Goal: Information Seeking & Learning: Learn about a topic

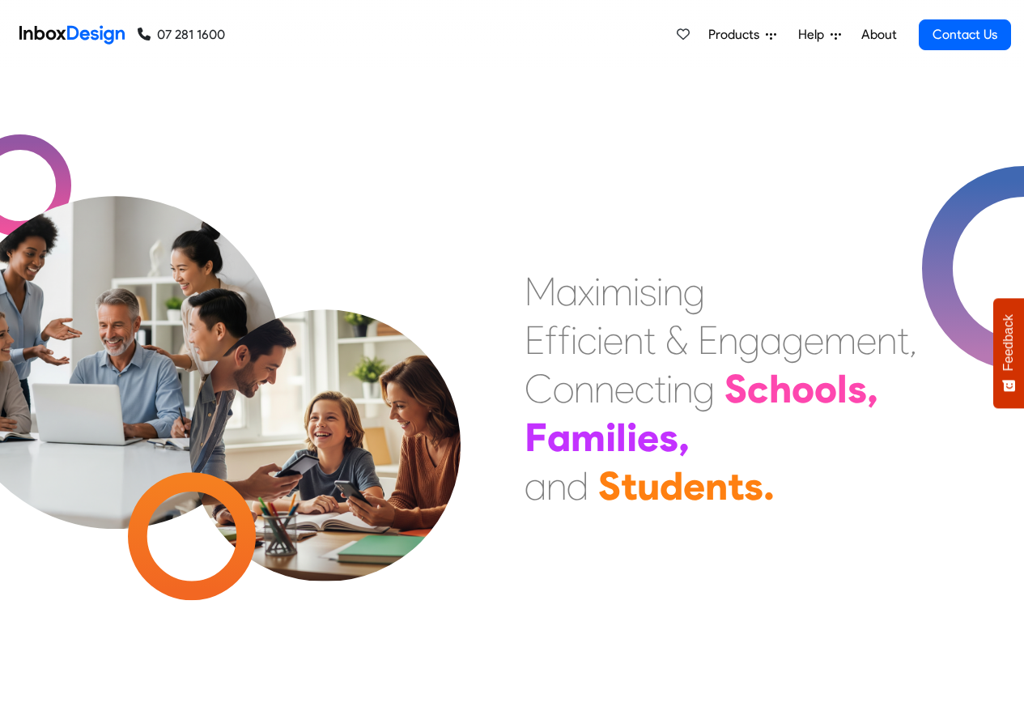
click at [751, 36] on span "Products" at bounding box center [736, 34] width 57 height 19
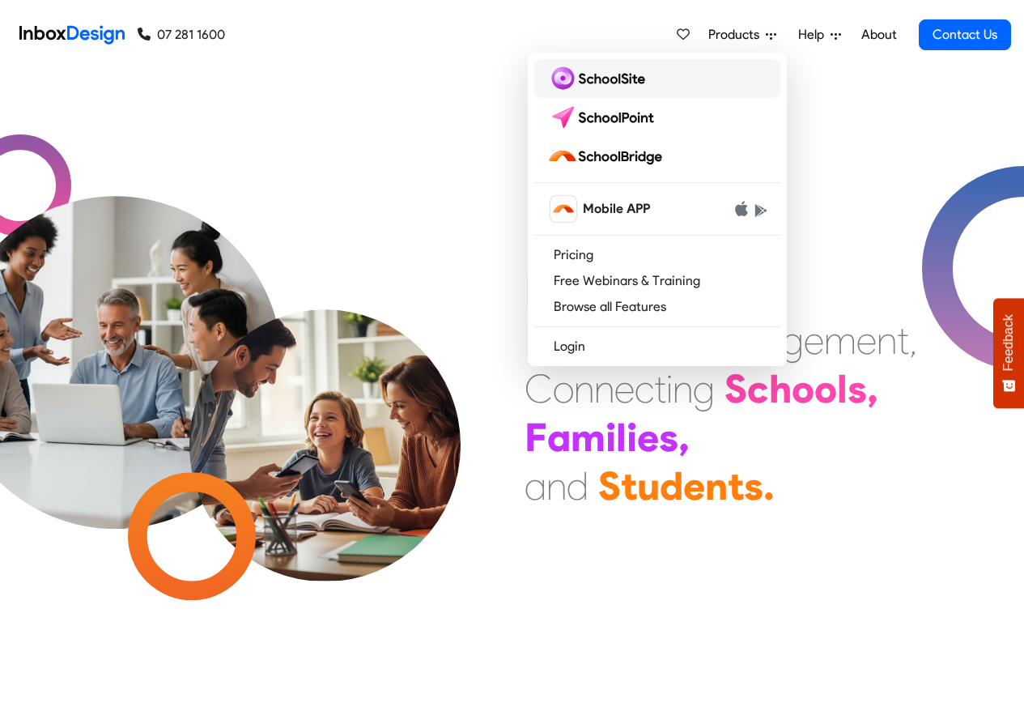
click at [592, 80] on img at bounding box center [599, 79] width 104 height 26
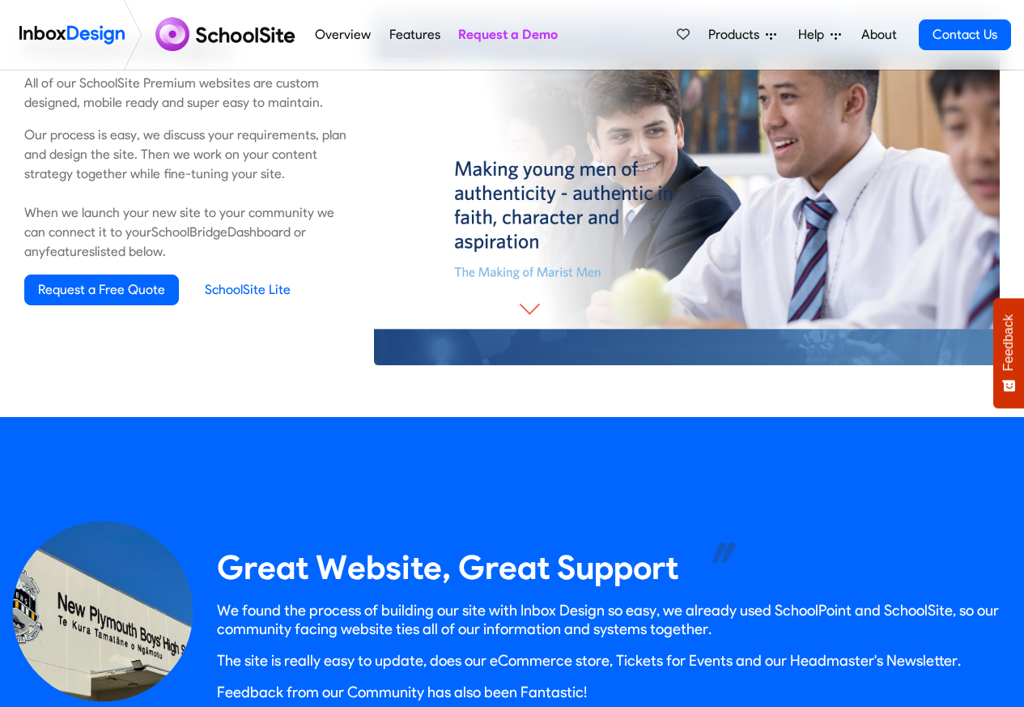
scroll to position [1263, 0]
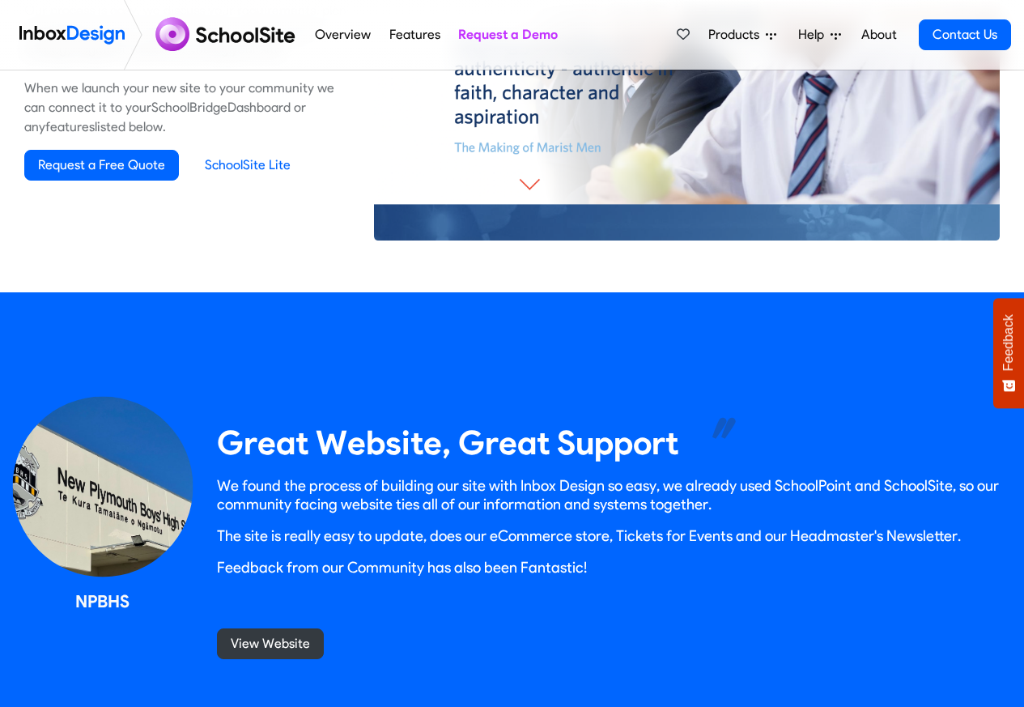
click at [342, 36] on link "Overview" at bounding box center [343, 35] width 65 height 32
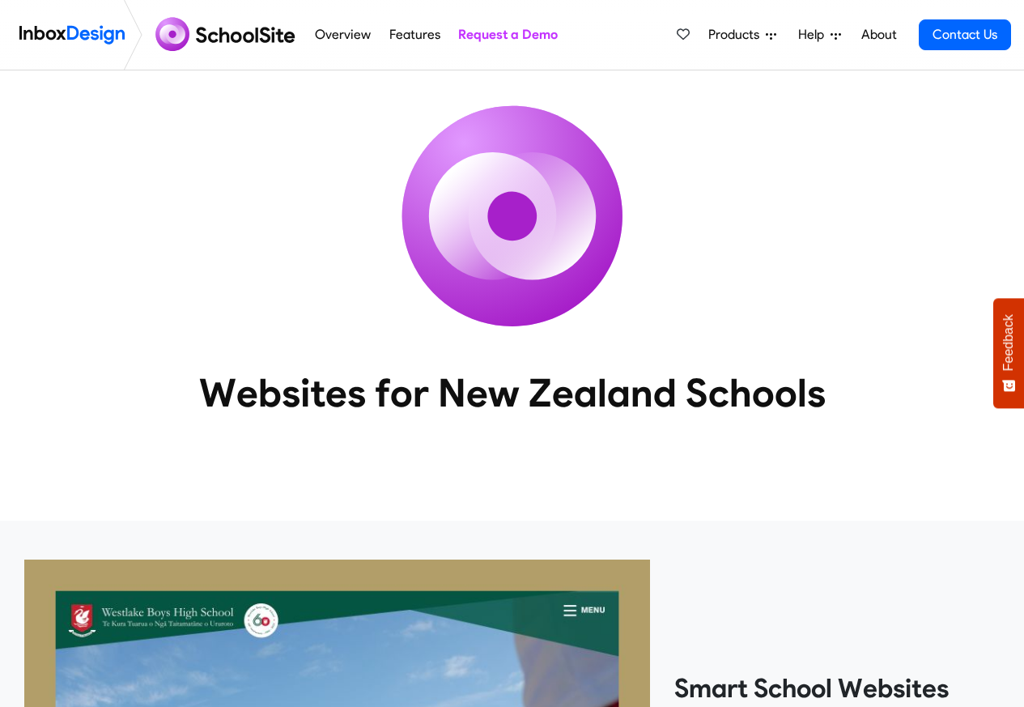
click at [402, 36] on link "Features" at bounding box center [415, 35] width 60 height 32
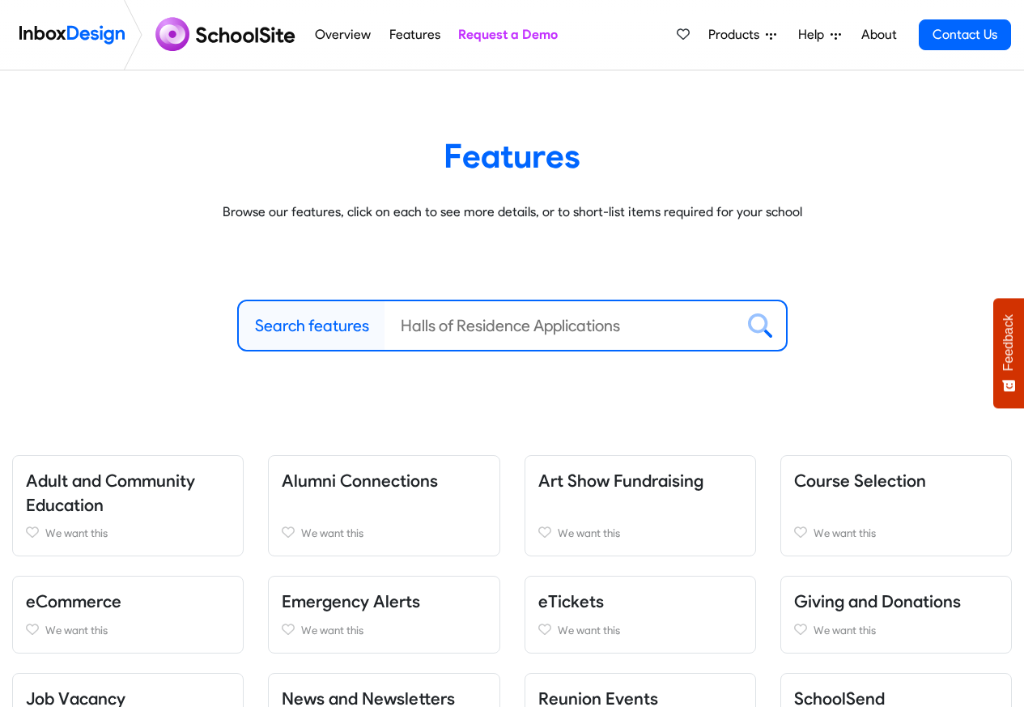
click at [294, 327] on label "Search features" at bounding box center [312, 325] width 114 height 24
click at [385, 327] on input "Search features" at bounding box center [560, 325] width 351 height 49
paste input "bespoke program"
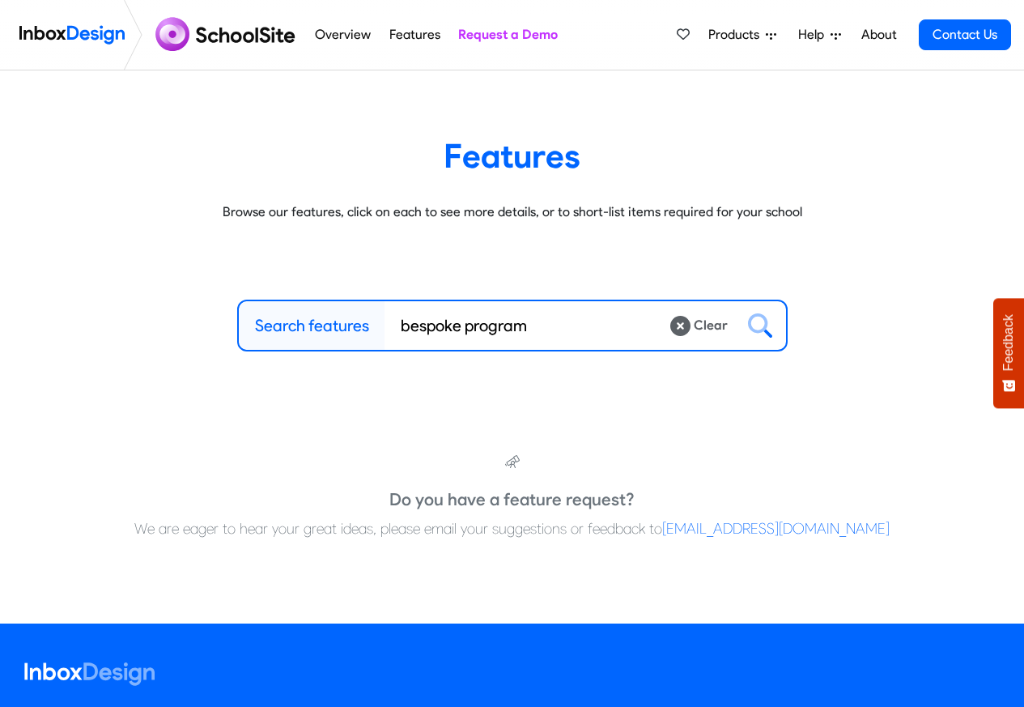
type input "bespoke program"
click at [753, 36] on span "Products" at bounding box center [736, 34] width 57 height 19
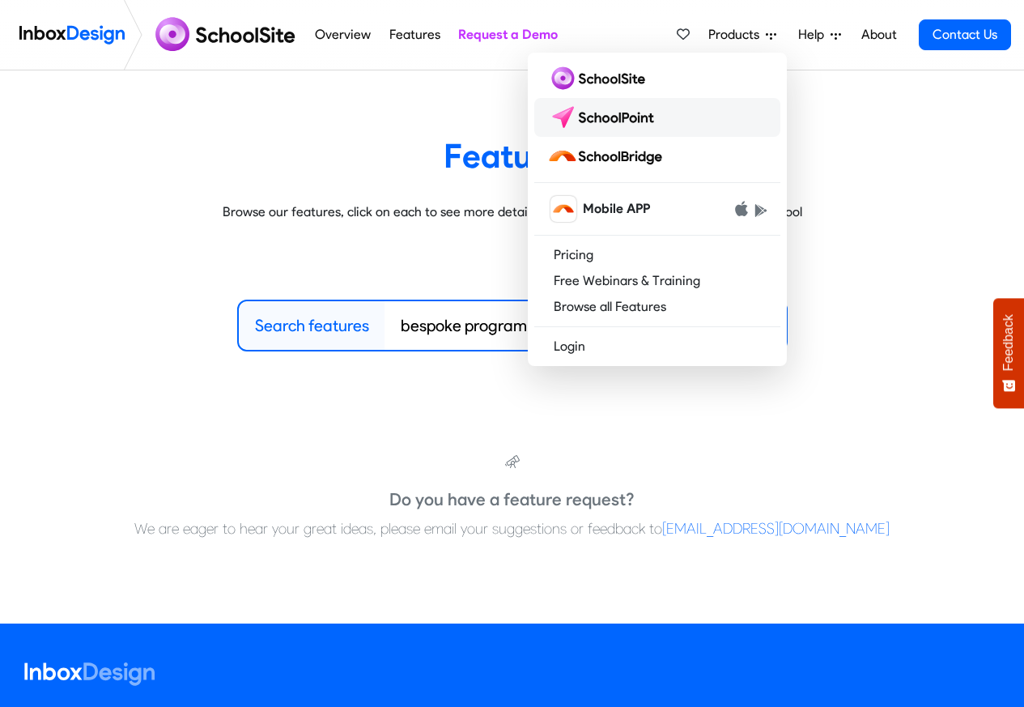
click at [607, 125] on img at bounding box center [604, 117] width 114 height 26
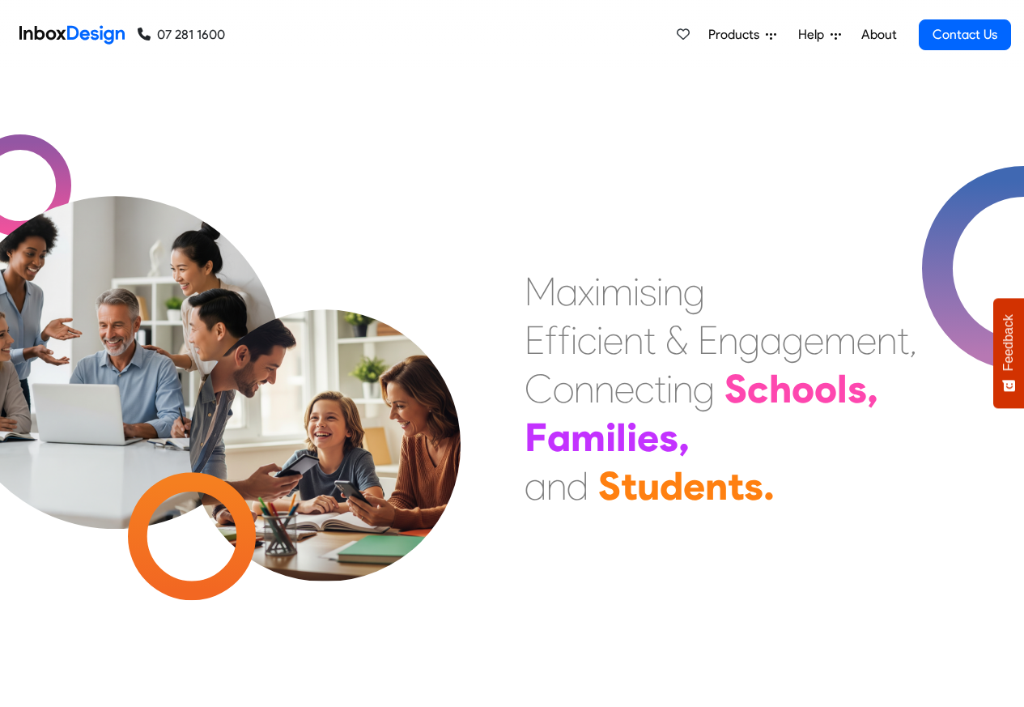
click at [747, 36] on span "Products" at bounding box center [736, 34] width 57 height 19
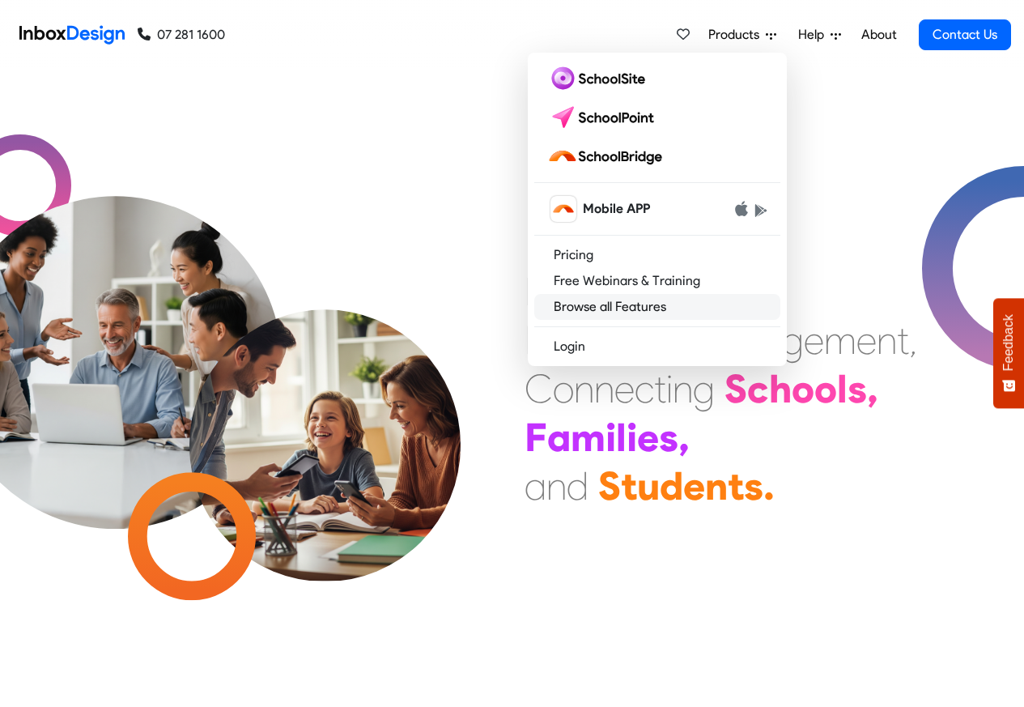
click at [597, 307] on link "Browse all Features" at bounding box center [657, 307] width 246 height 26
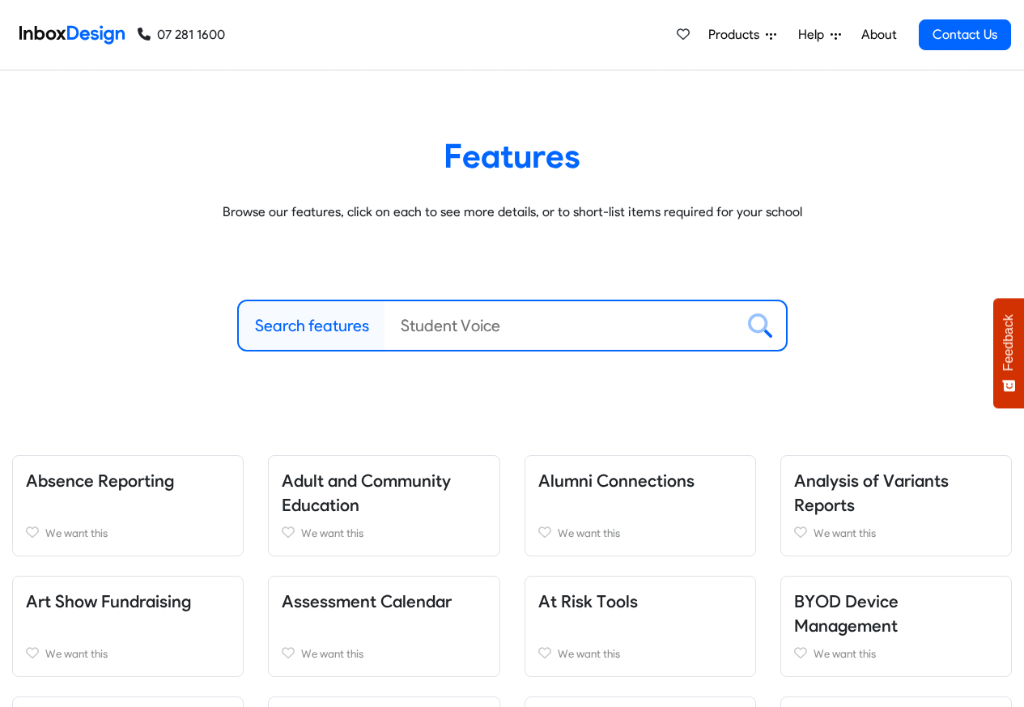
click at [296, 328] on label "Search features" at bounding box center [312, 325] width 114 height 24
click at [385, 328] on input "Search features" at bounding box center [560, 325] width 351 height 49
paste input "bespoke"
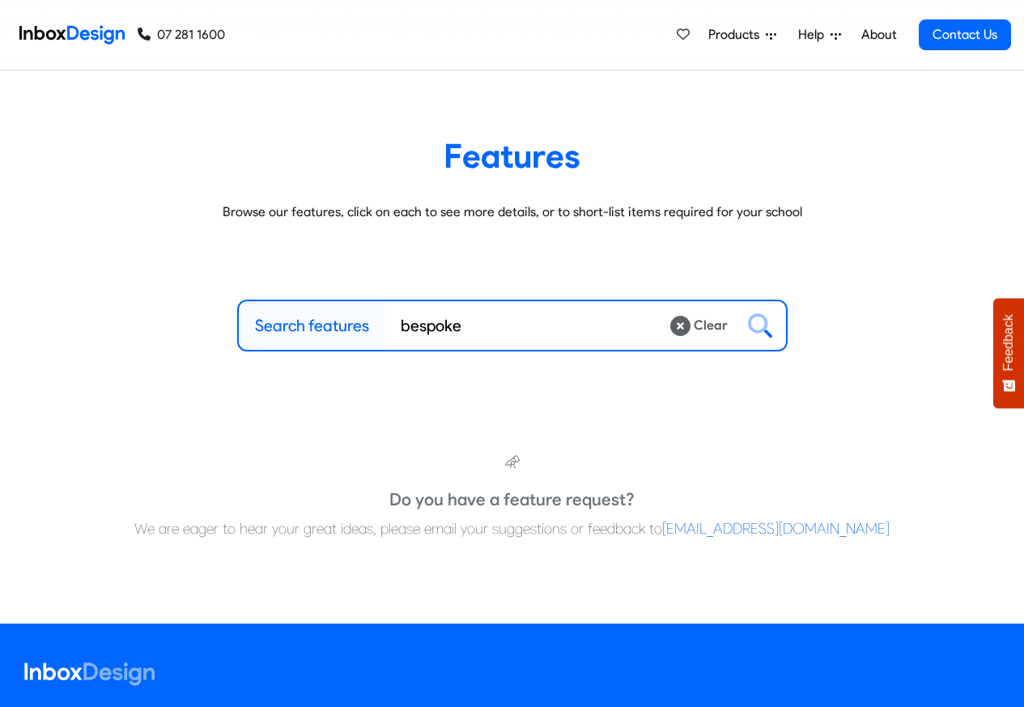
type input "bespoke"
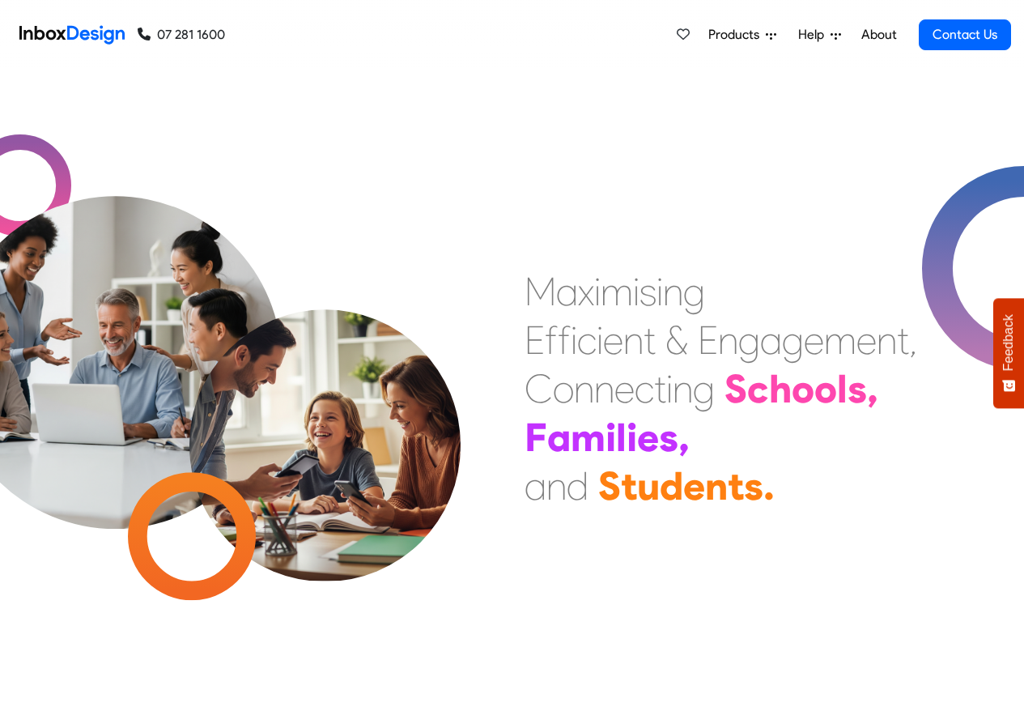
click at [861, 36] on link "About" at bounding box center [879, 35] width 45 height 32
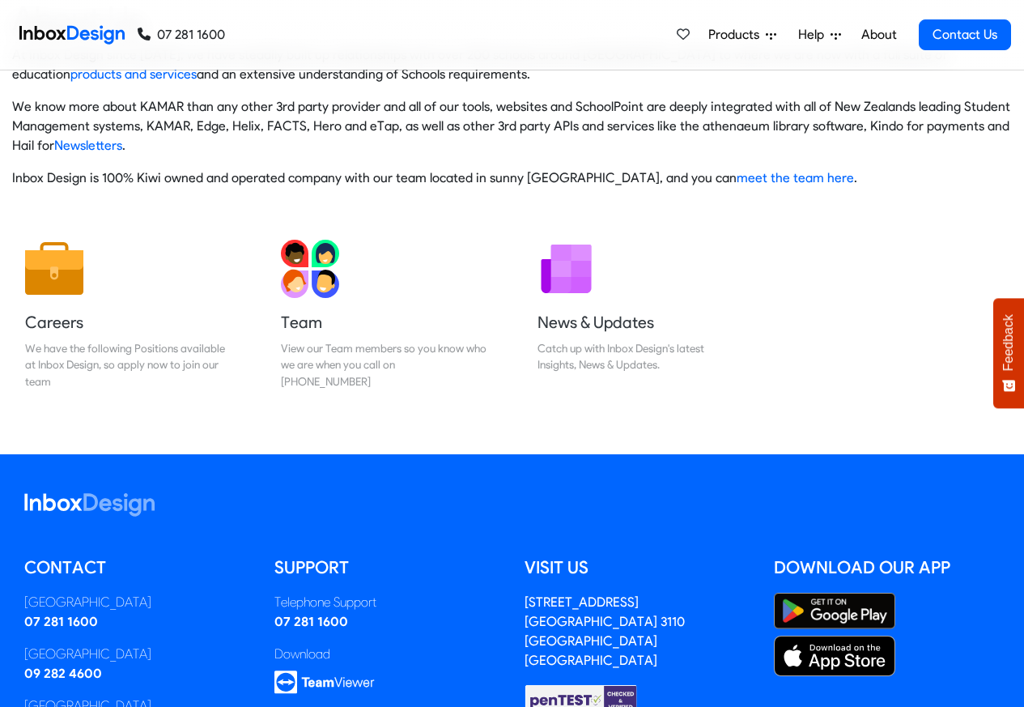
scroll to position [269, 0]
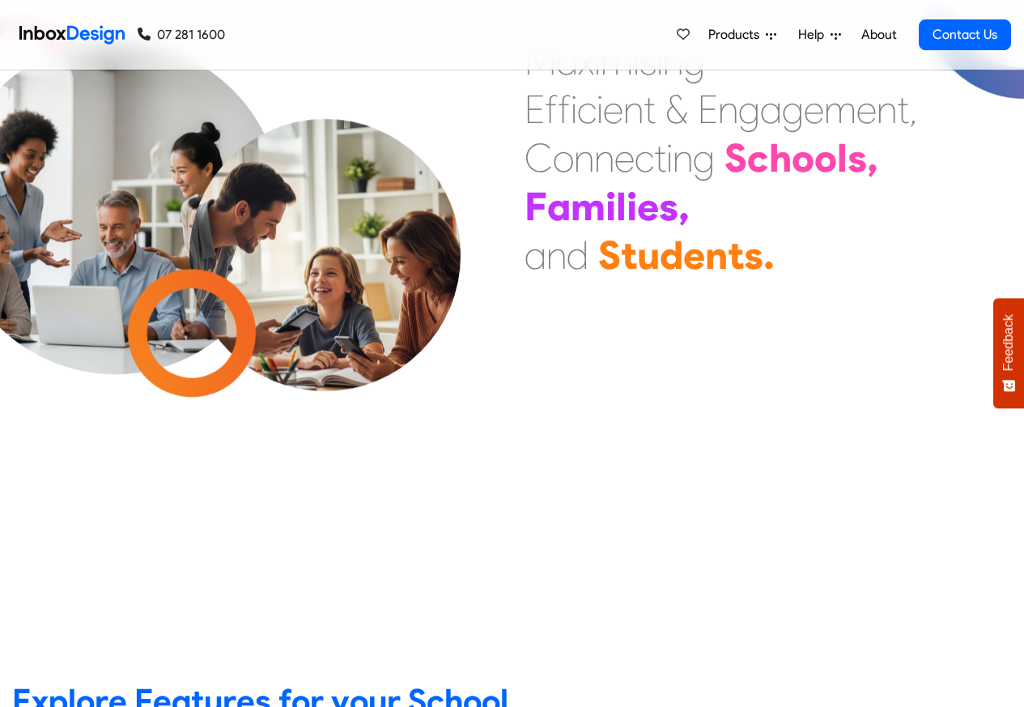
scroll to position [97, 0]
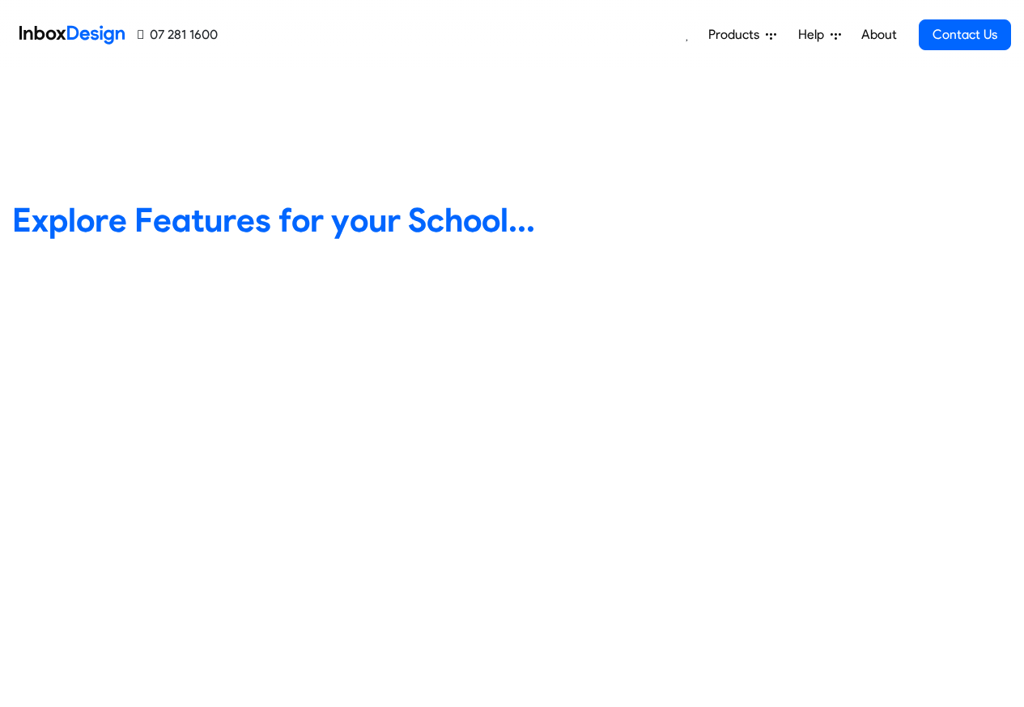
scroll to position [583, 0]
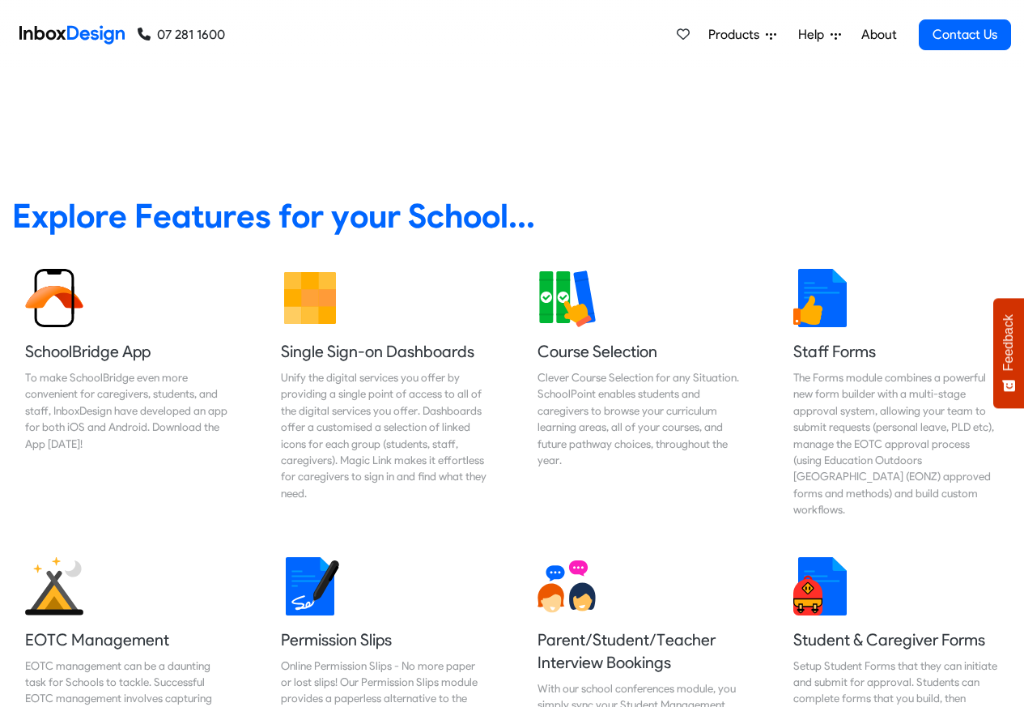
click at [823, 36] on span "Help" at bounding box center [814, 34] width 32 height 19
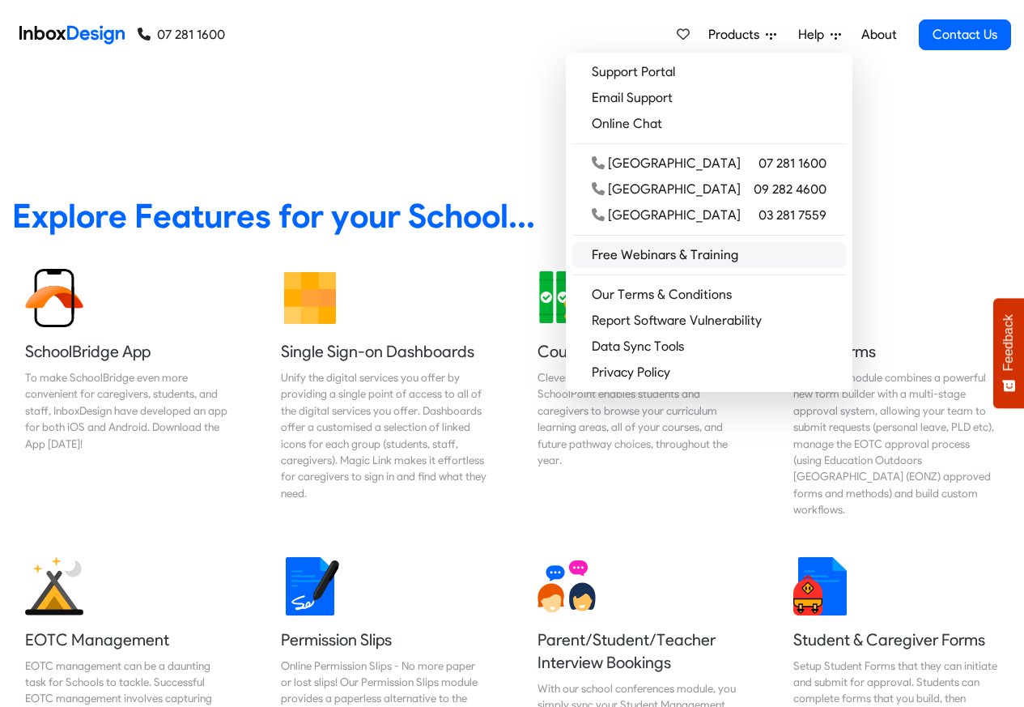
click at [712, 253] on link "Free Webinars & Training" at bounding box center [709, 255] width 274 height 26
